Goal: Find specific page/section: Find specific page/section

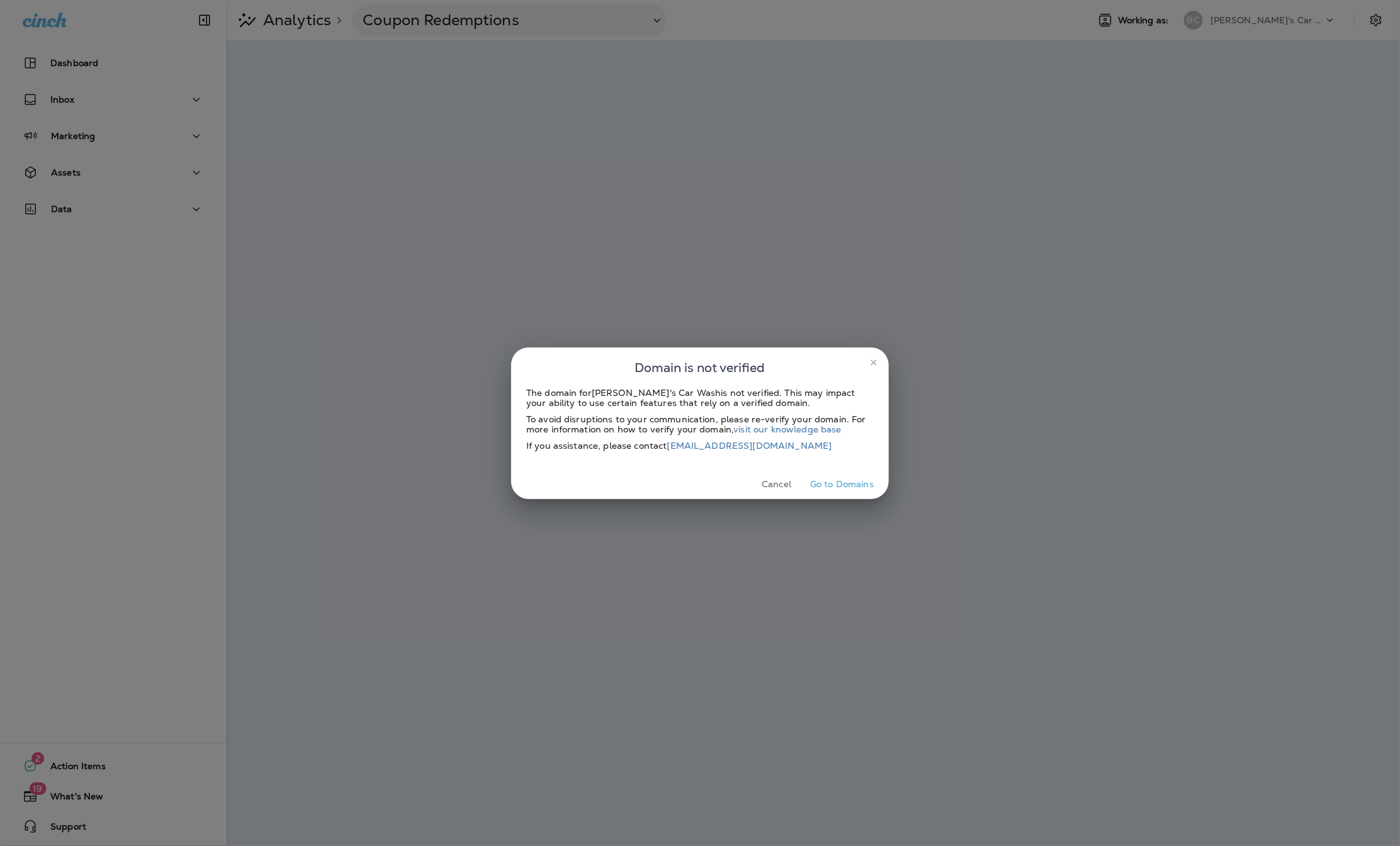
click at [871, 362] on icon "close" at bounding box center [873, 362] width 10 height 10
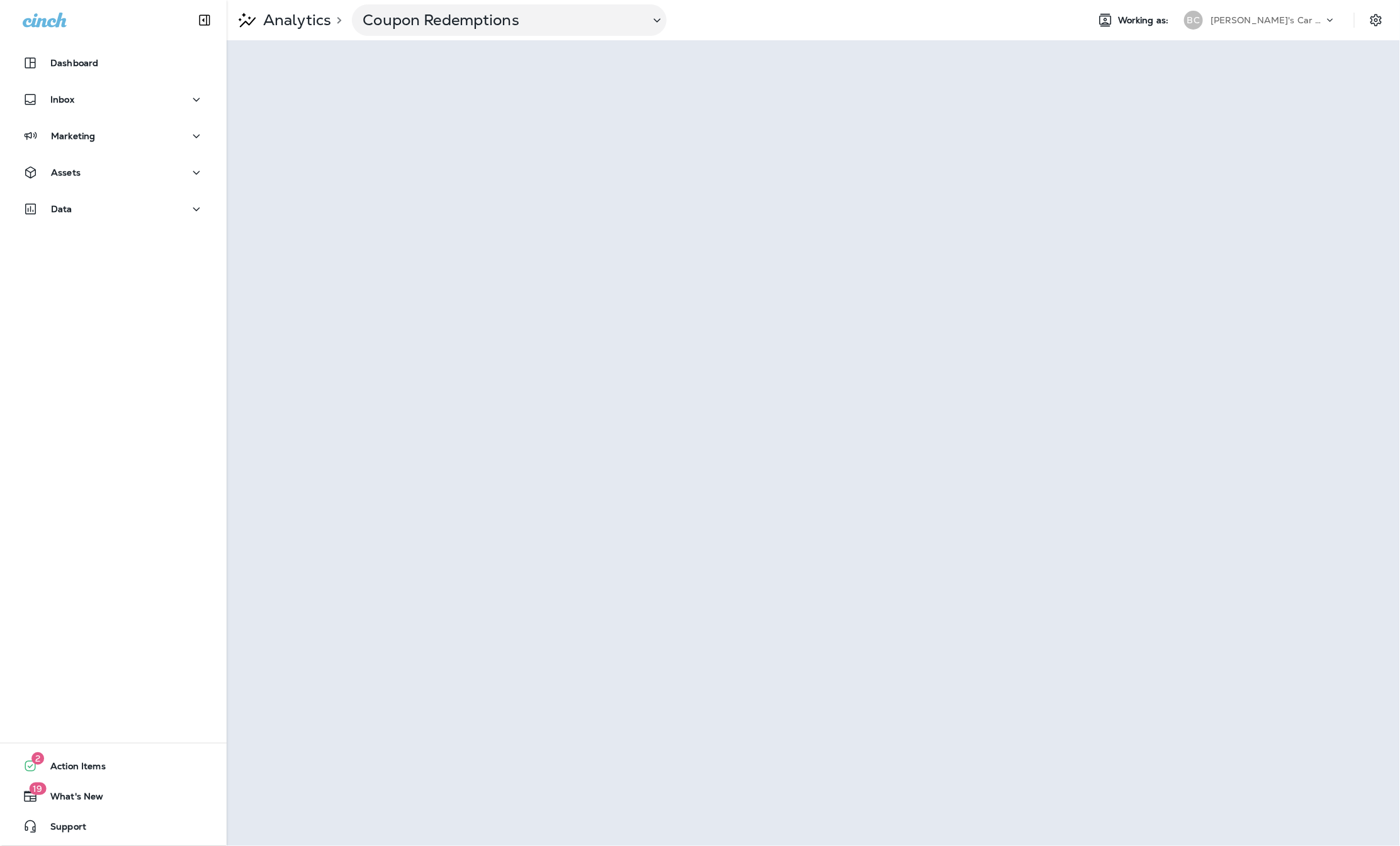
click at [1261, 19] on p "[PERSON_NAME]'s Car Wash" at bounding box center [1267, 20] width 114 height 10
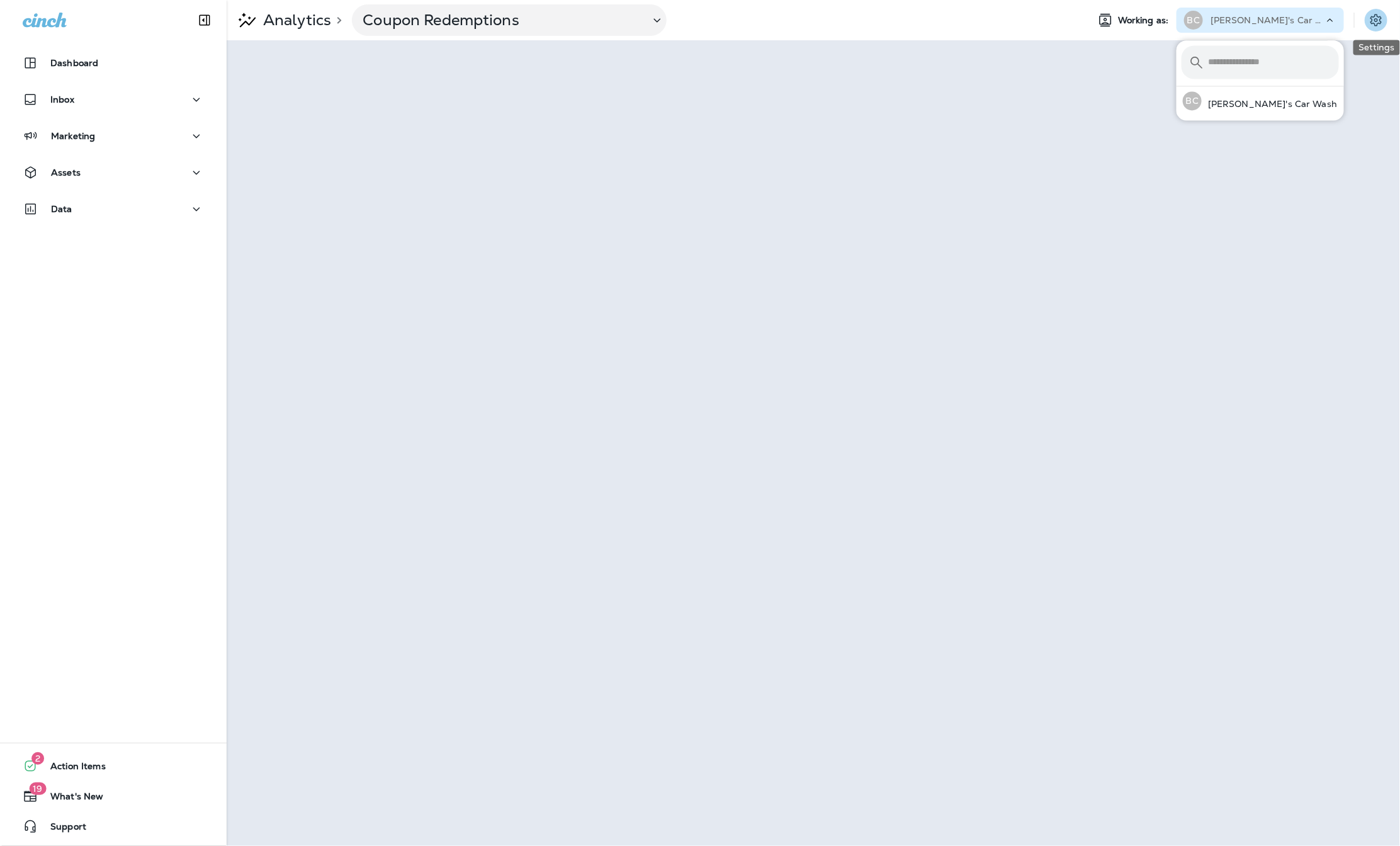
click at [1381, 13] on icon "Settings" at bounding box center [1377, 20] width 15 height 15
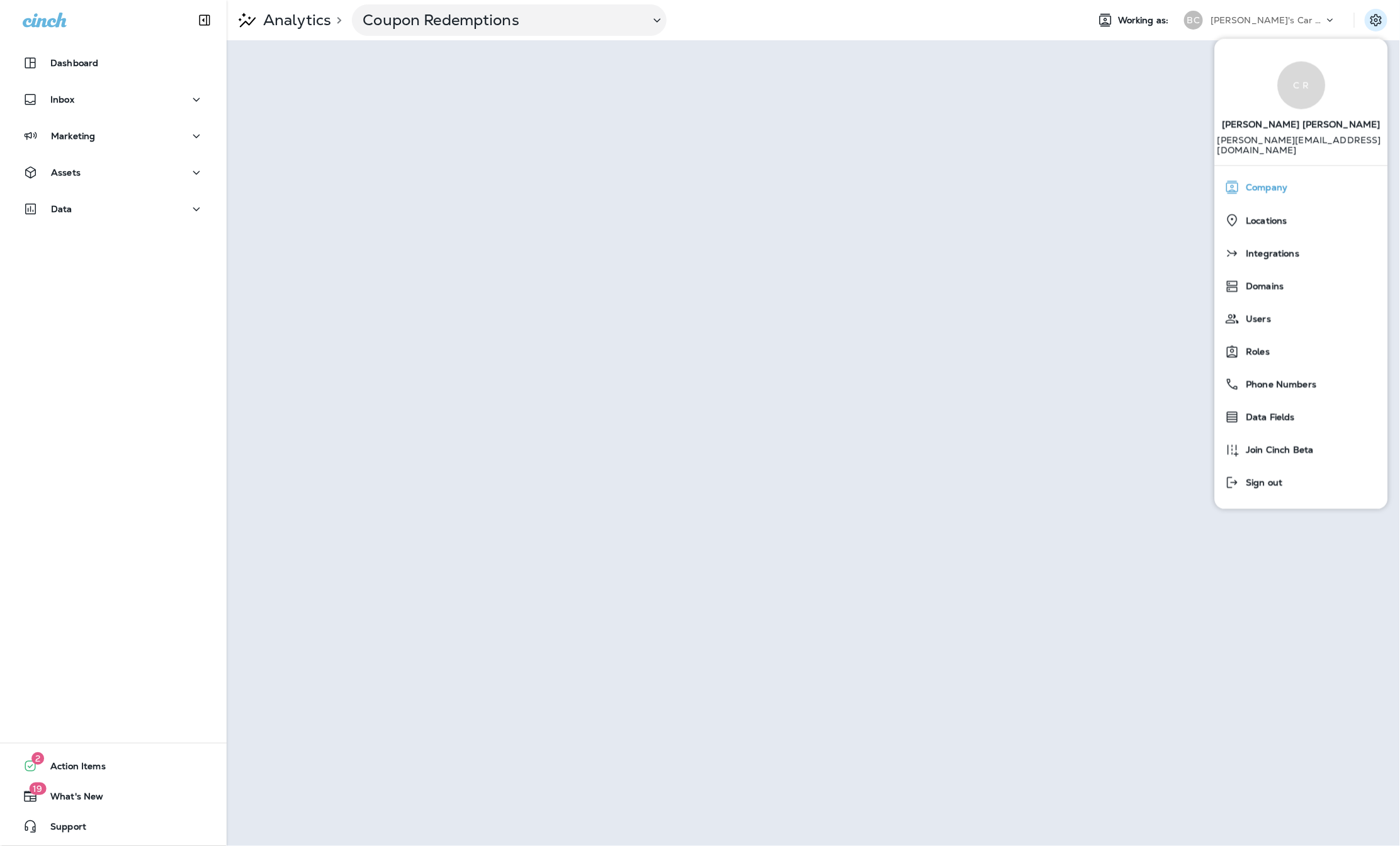
click at [1279, 183] on span "Company" at bounding box center [1264, 188] width 48 height 11
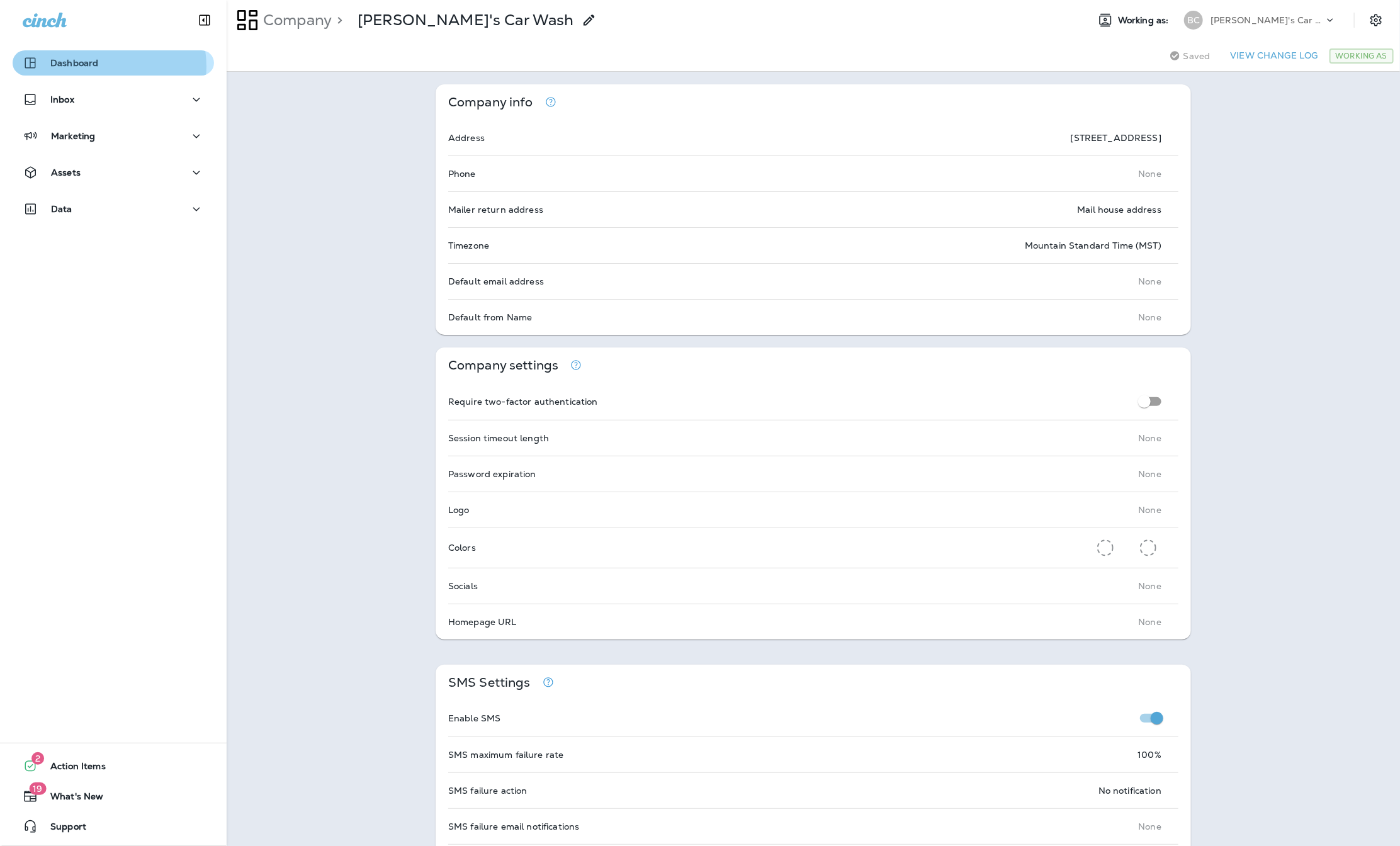
click at [105, 66] on div "Dashboard" at bounding box center [113, 63] width 181 height 15
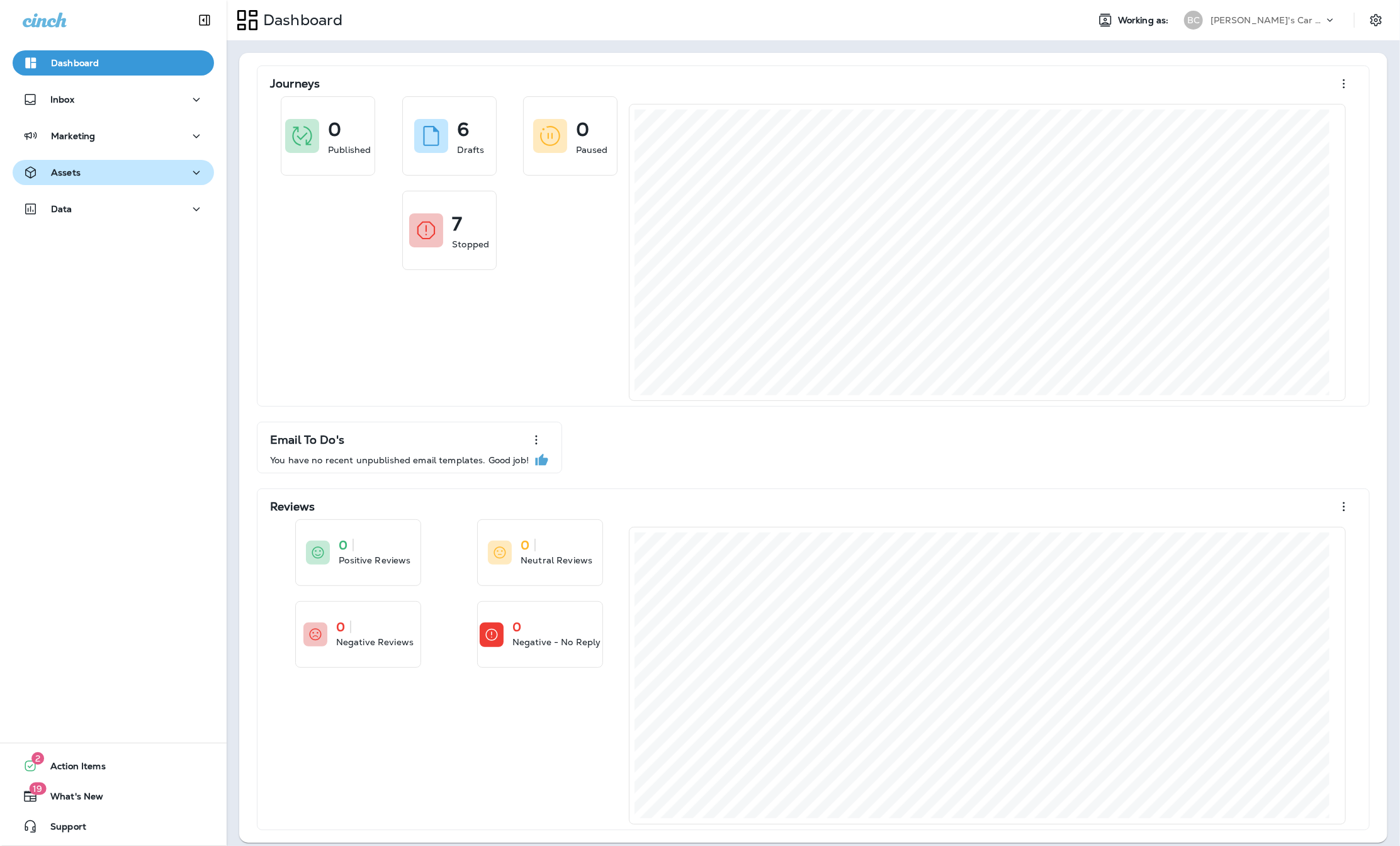
click at [82, 178] on div "Assets" at bounding box center [113, 173] width 181 height 16
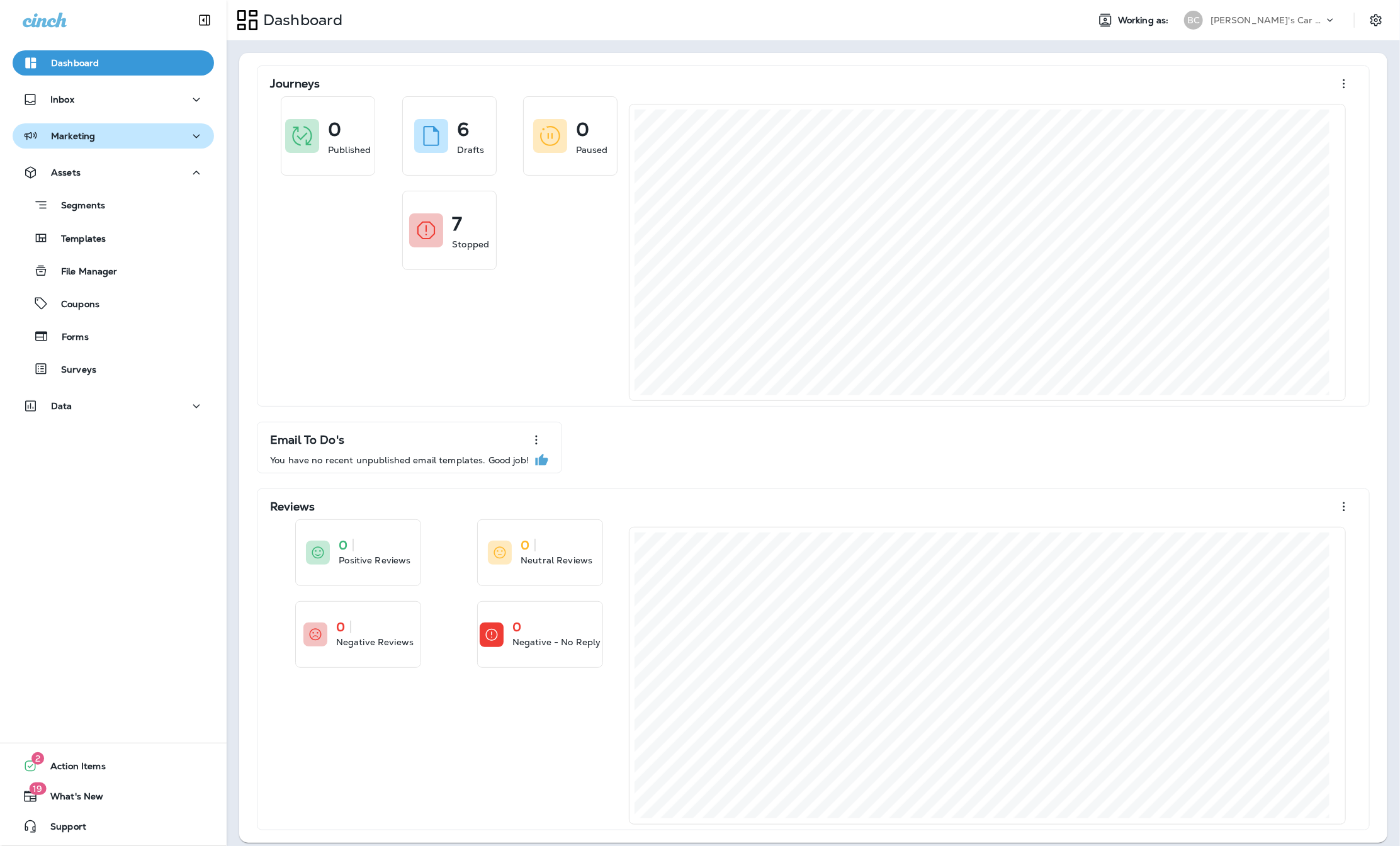
click at [96, 148] on button "Marketing" at bounding box center [114, 136] width 202 height 25
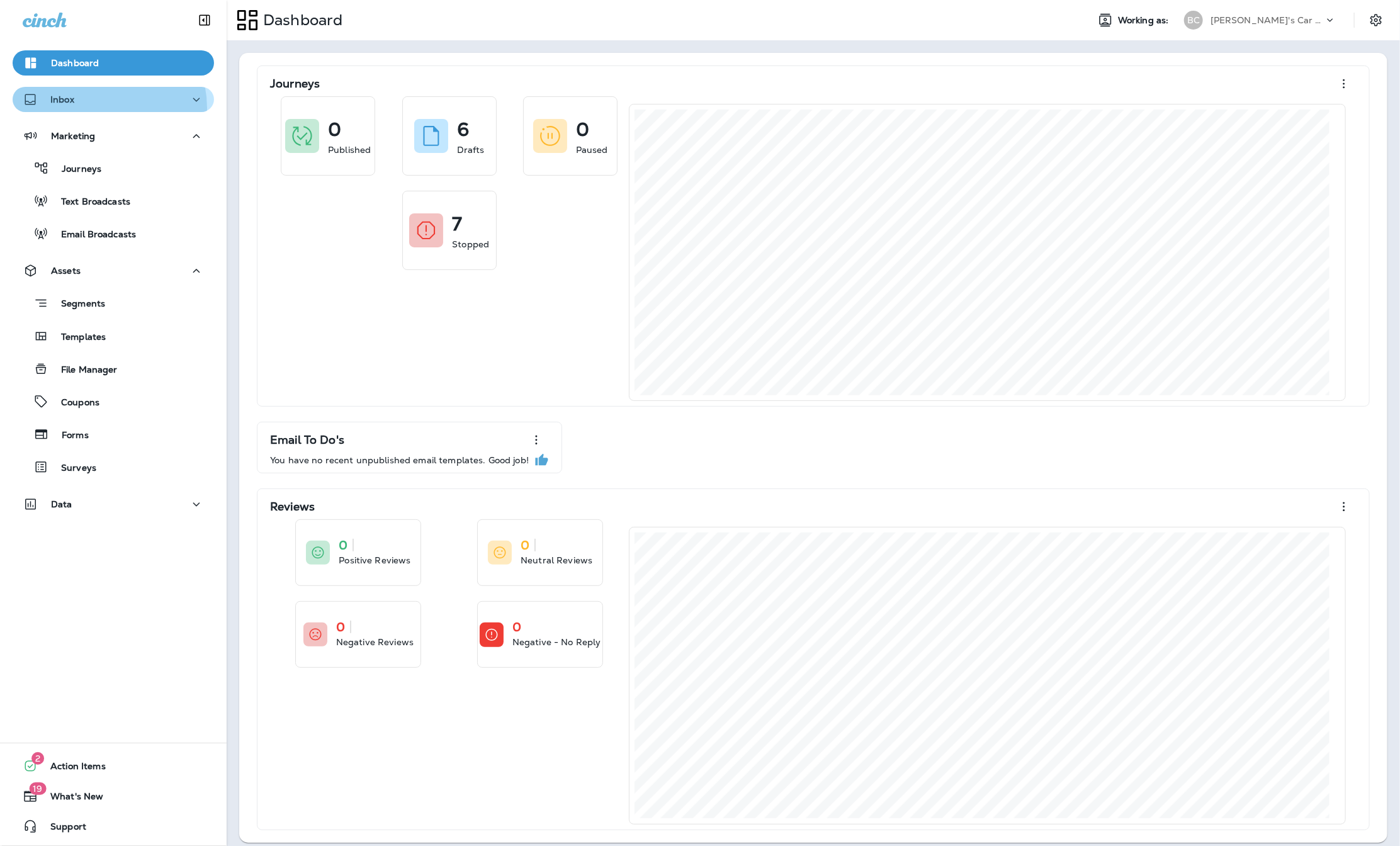
click at [100, 108] on button "Inbox" at bounding box center [114, 99] width 202 height 25
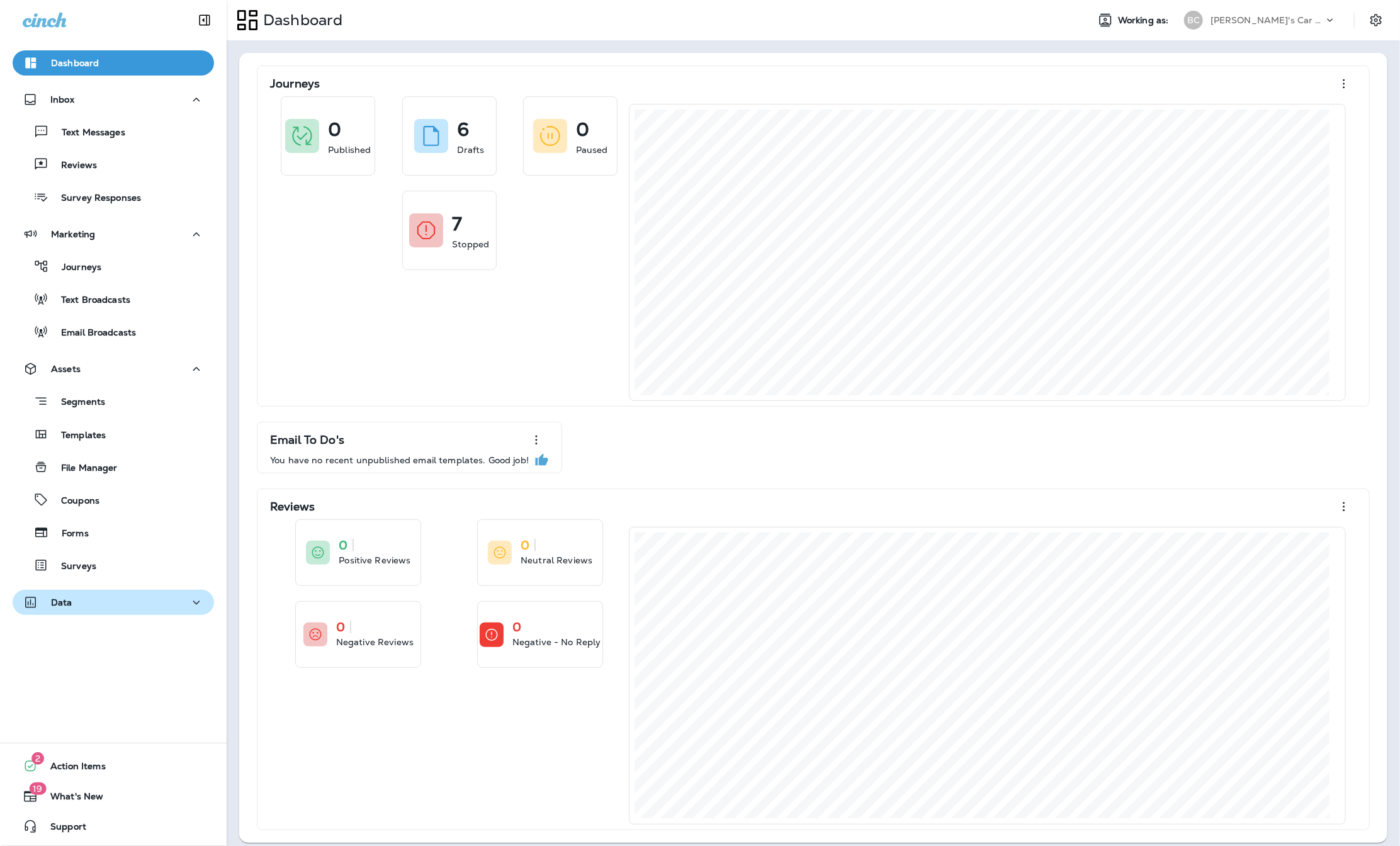
click at [73, 597] on div "Data" at bounding box center [113, 603] width 181 height 16
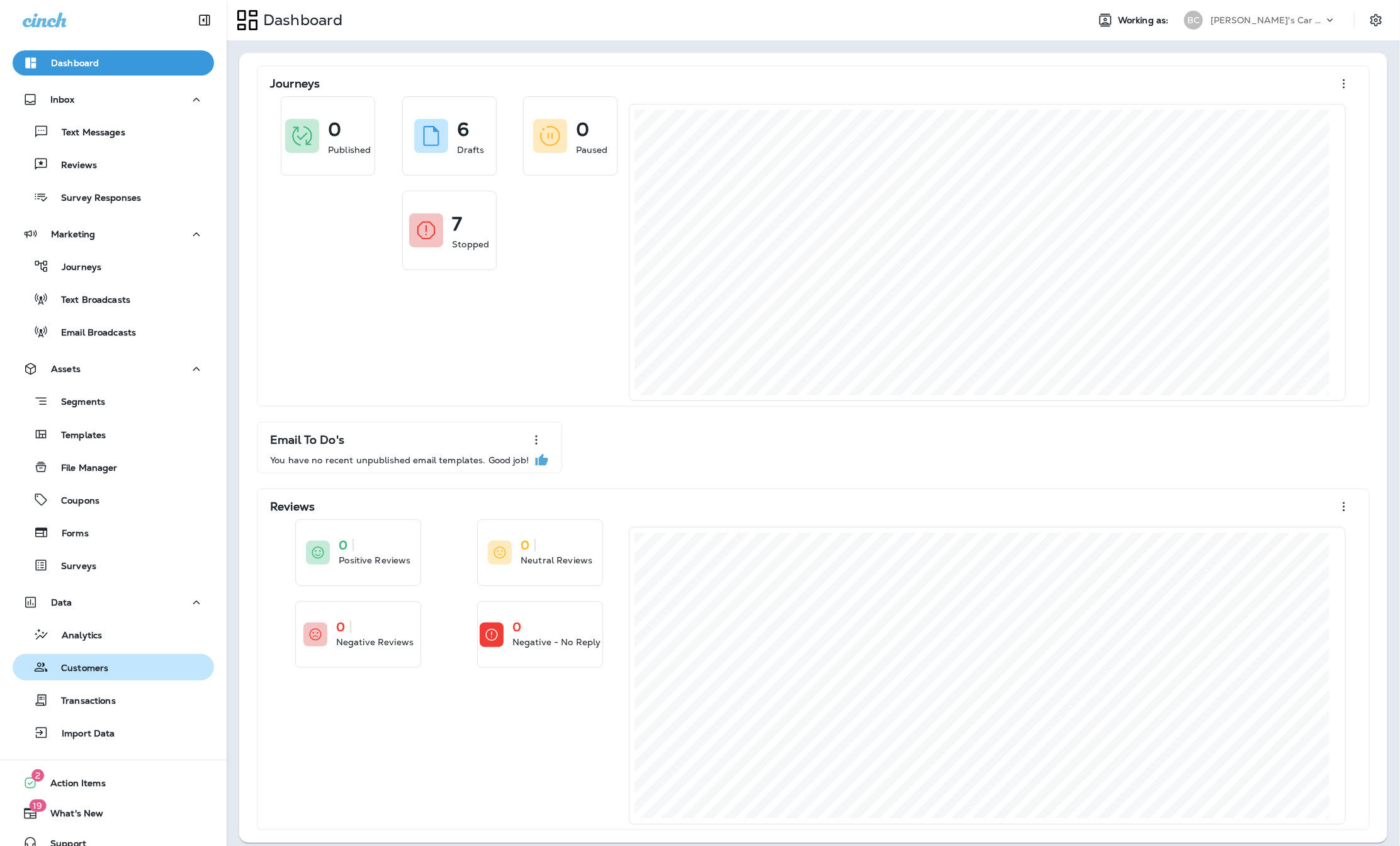
click at [80, 665] on p "Customers" at bounding box center [78, 669] width 60 height 12
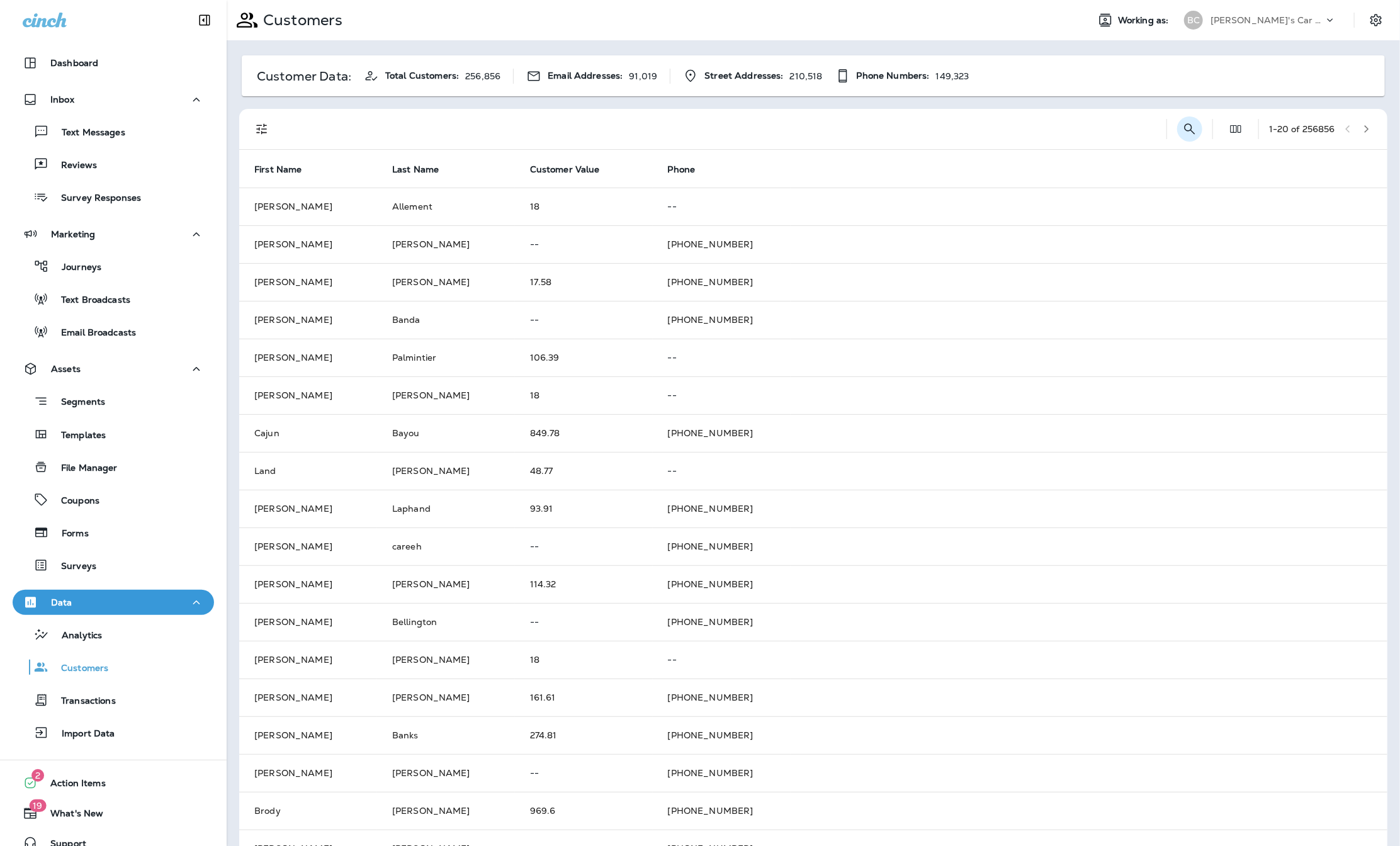
click at [1182, 127] on icon "Search Customers" at bounding box center [1190, 129] width 15 height 15
type input "**********"
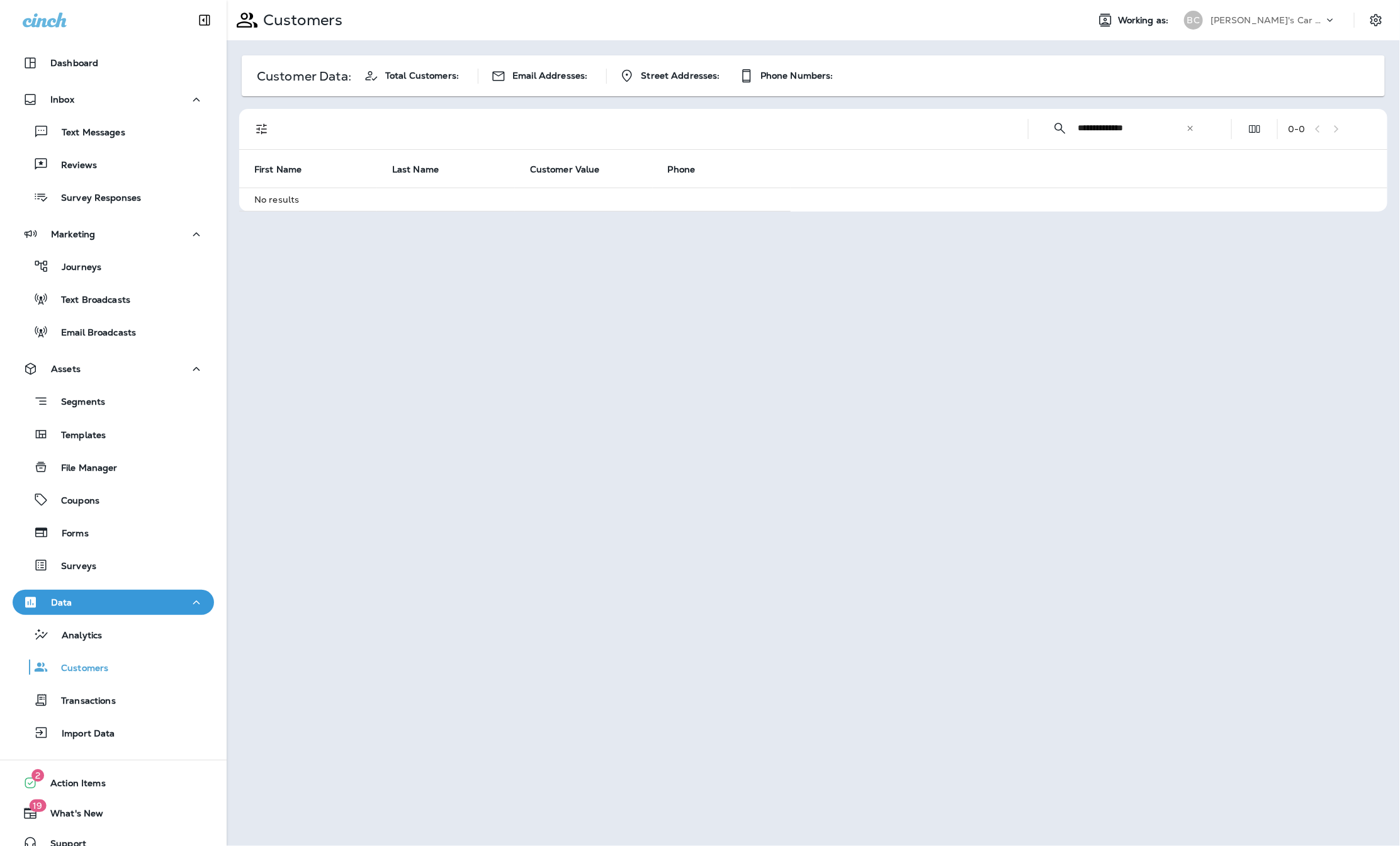
click at [1189, 136] on div "**********" at bounding box center [1123, 128] width 170 height 33
click at [1192, 123] on div "​" at bounding box center [1191, 128] width 9 height 13
click at [585, 104] on div "Customer Data: Total Customers: Email Addresses: Street Addresses: Phone Number…" at bounding box center [813, 132] width 1173 height 184
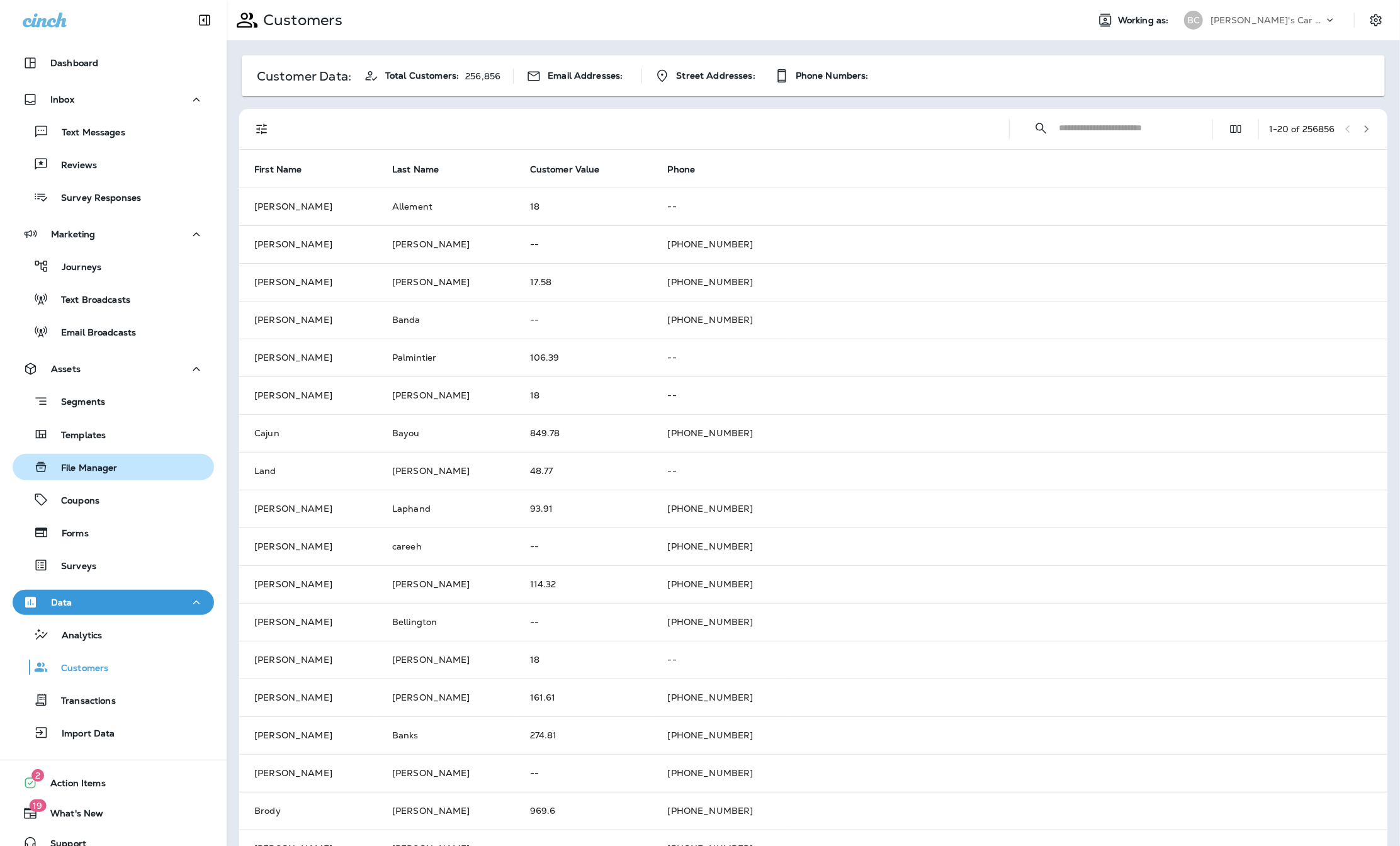
scroll to position [17, 0]
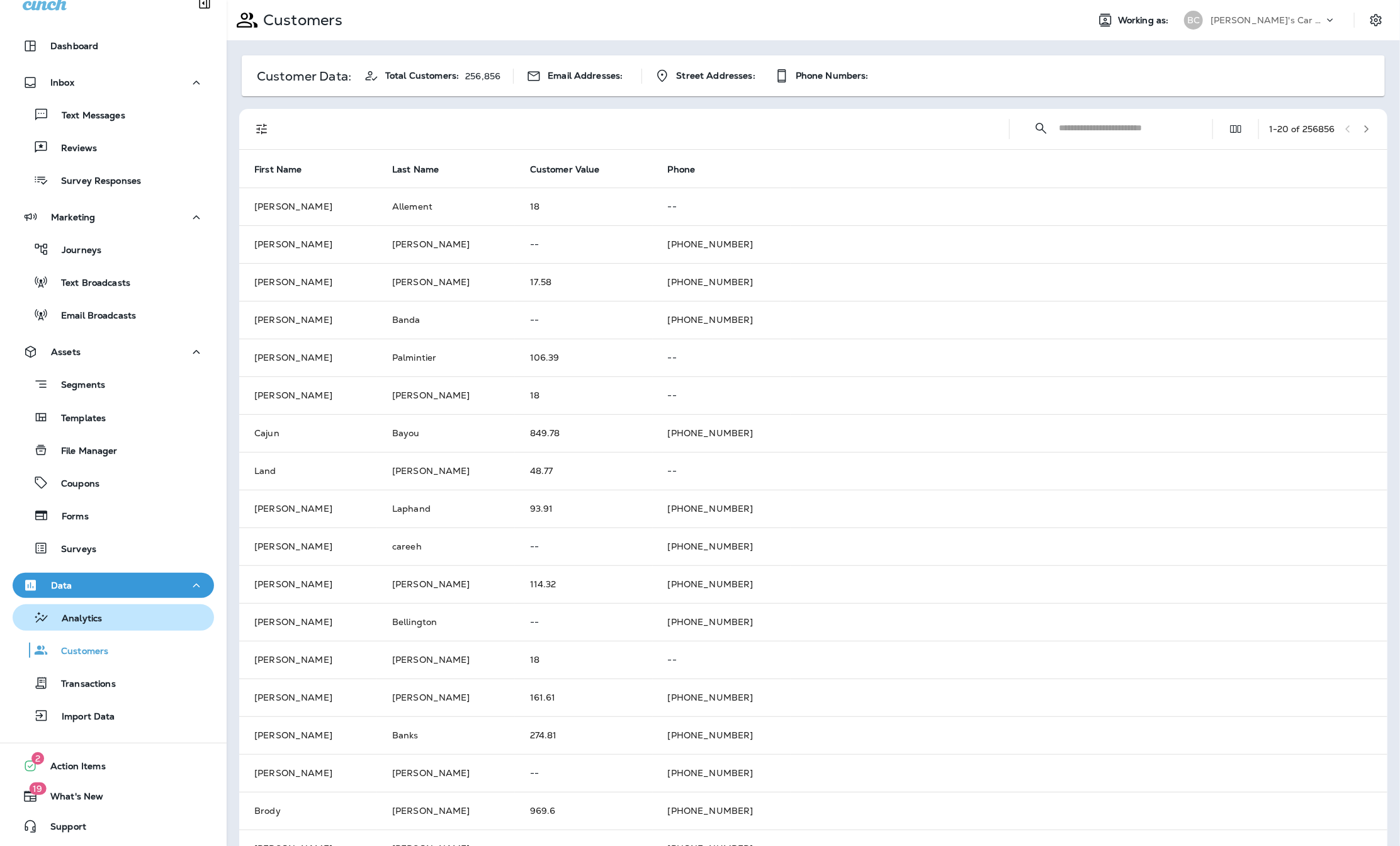
click at [102, 624] on div "Analytics" at bounding box center [113, 617] width 192 height 19
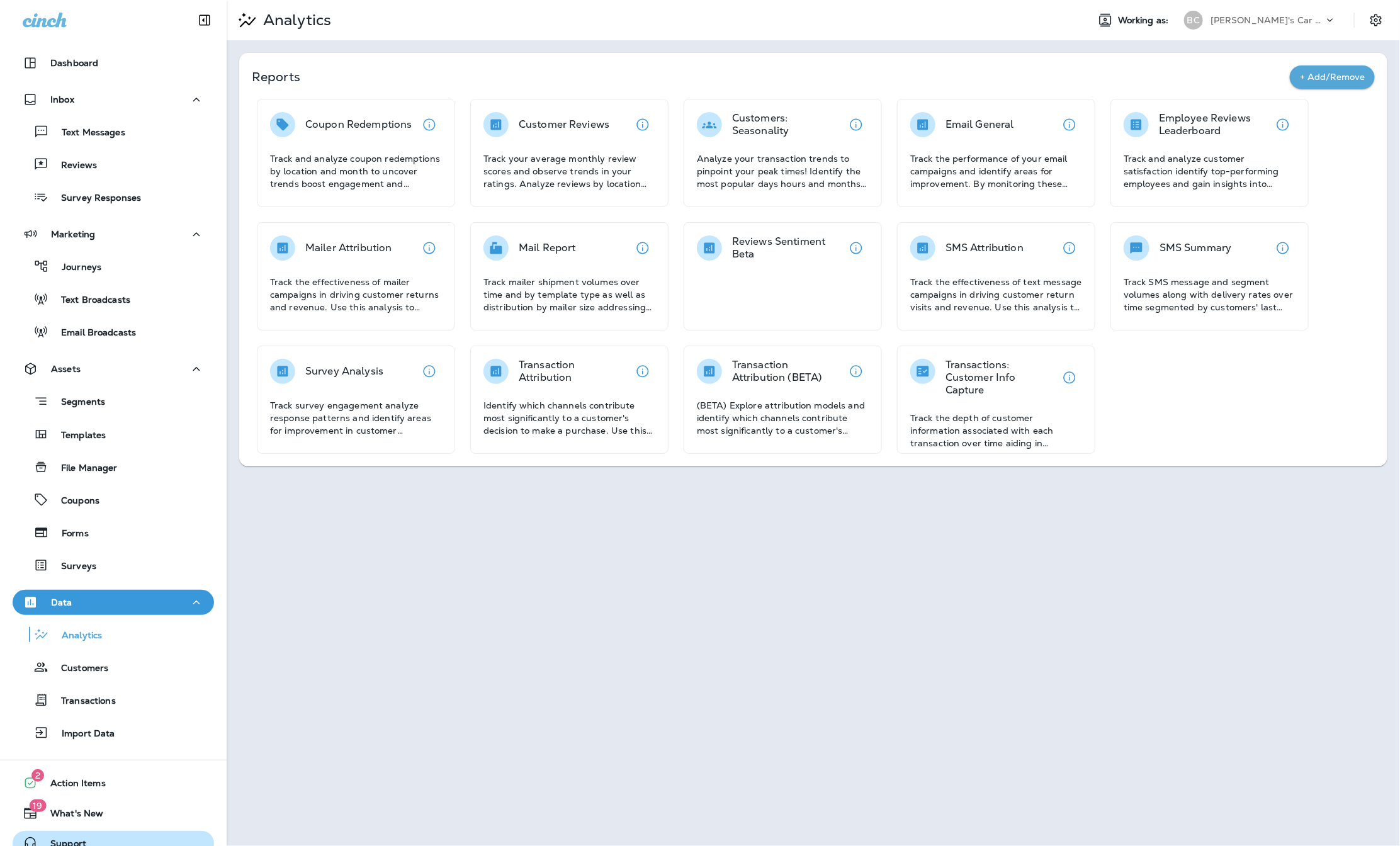
click at [69, 837] on div "Support" at bounding box center [49, 844] width 74 height 15
